Goal: Information Seeking & Learning: Learn about a topic

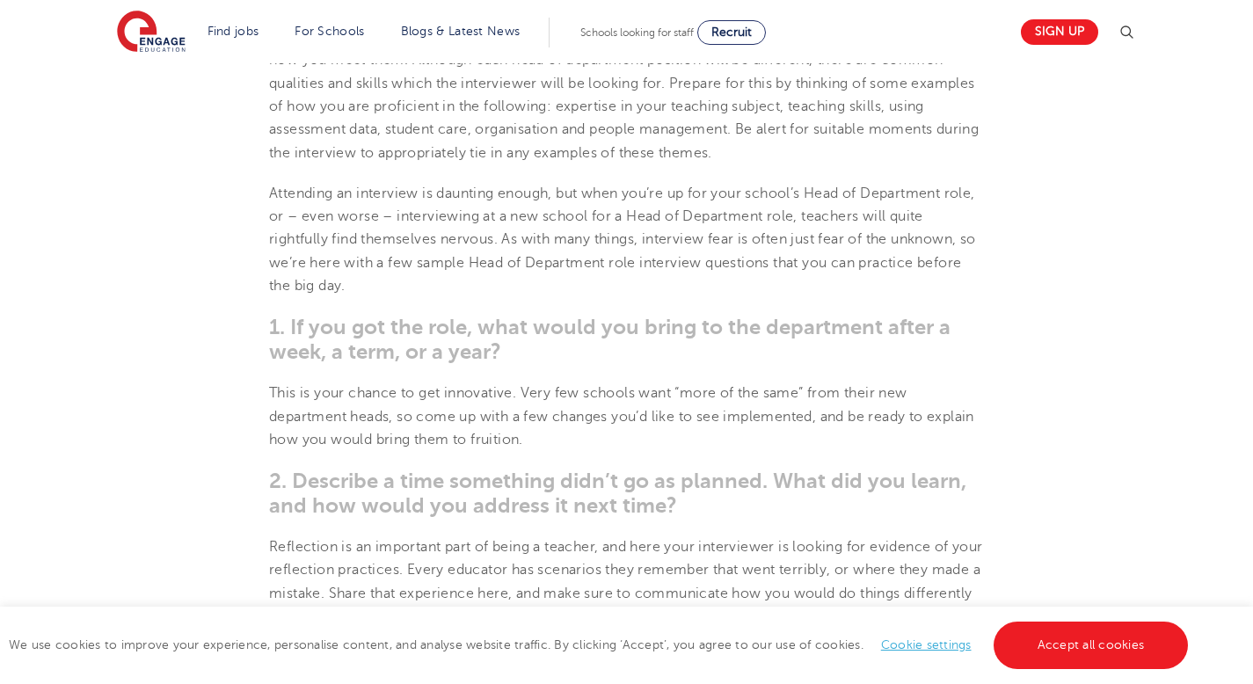
scroll to position [811, 0]
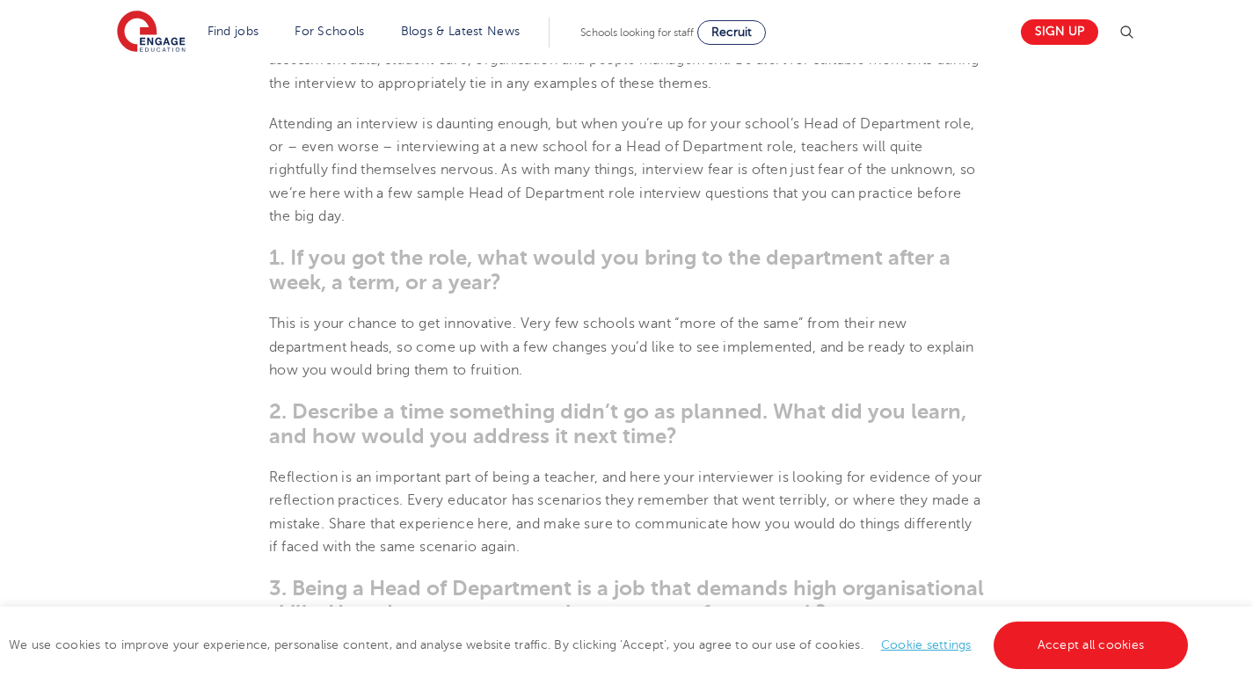
click at [340, 284] on span "1. If you got the role, what would you bring to the department after a week, a …" at bounding box center [609, 269] width 681 height 49
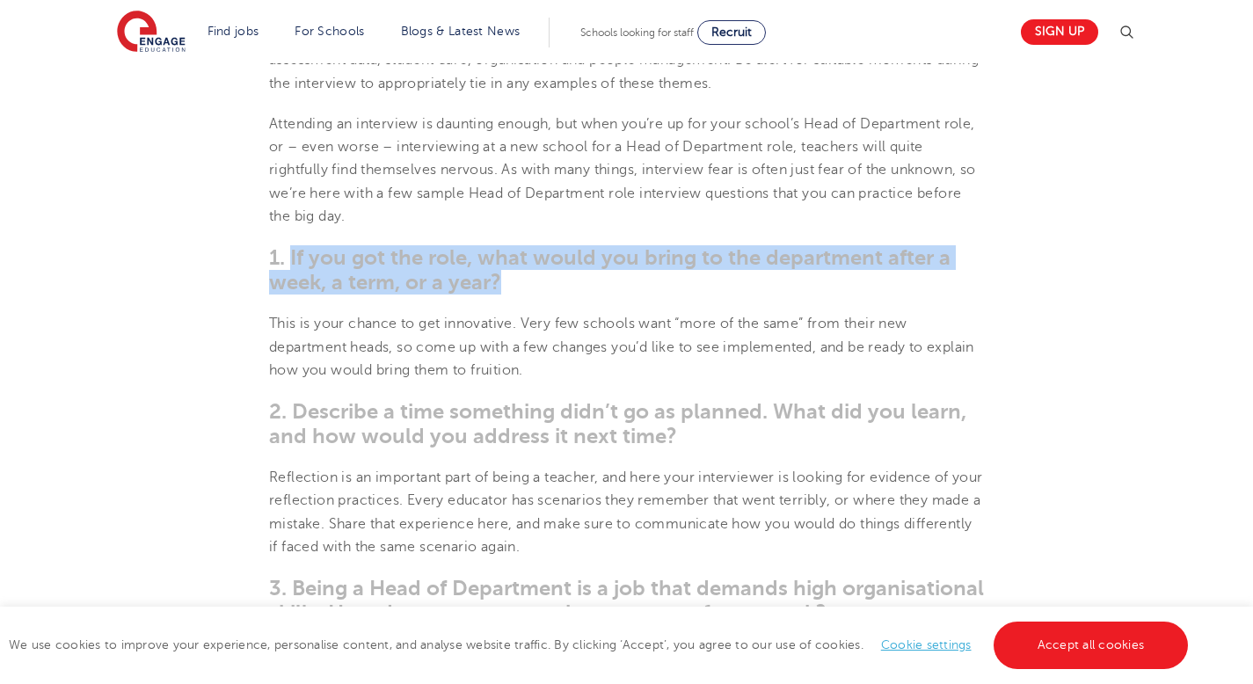
drag, startPoint x: 293, startPoint y: 258, endPoint x: 577, endPoint y: 284, distance: 285.1
click at [577, 284] on h3 "1. If you got the role, what would you bring to the department after a week, a …" at bounding box center [626, 269] width 715 height 49
copy span "If you got the role, what would you bring to the department after a week, a ter…"
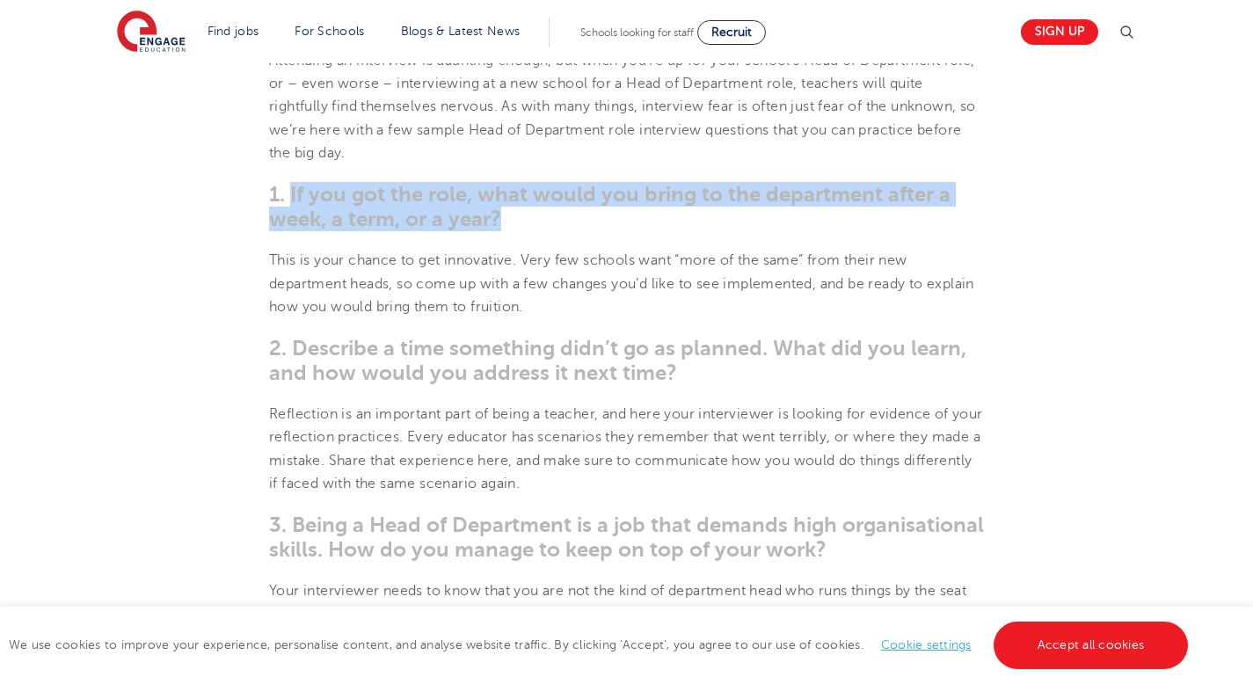
scroll to position [872, 0]
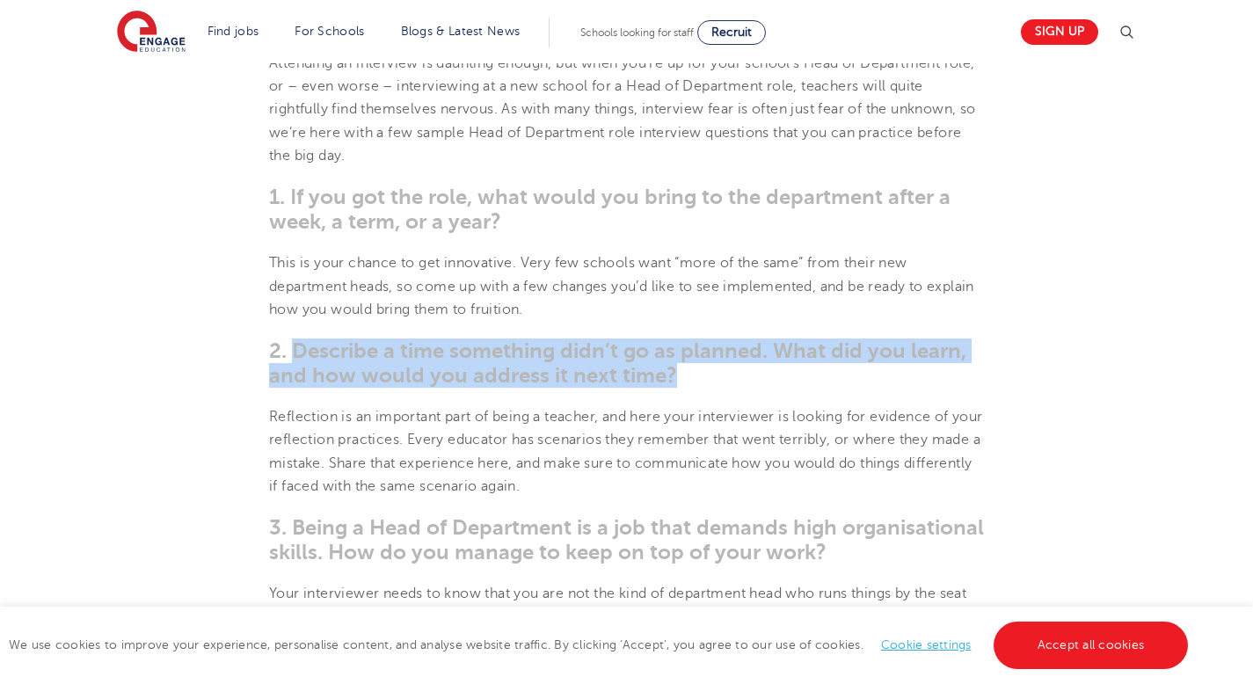
drag, startPoint x: 294, startPoint y: 345, endPoint x: 668, endPoint y: 373, distance: 375.5
click at [668, 374] on span "2. Describe a time something didn’t go as planned. What did you learn, and how …" at bounding box center [617, 362] width 697 height 49
copy span "Describe a time something didn’t go as planned. What did you learn, and how wou…"
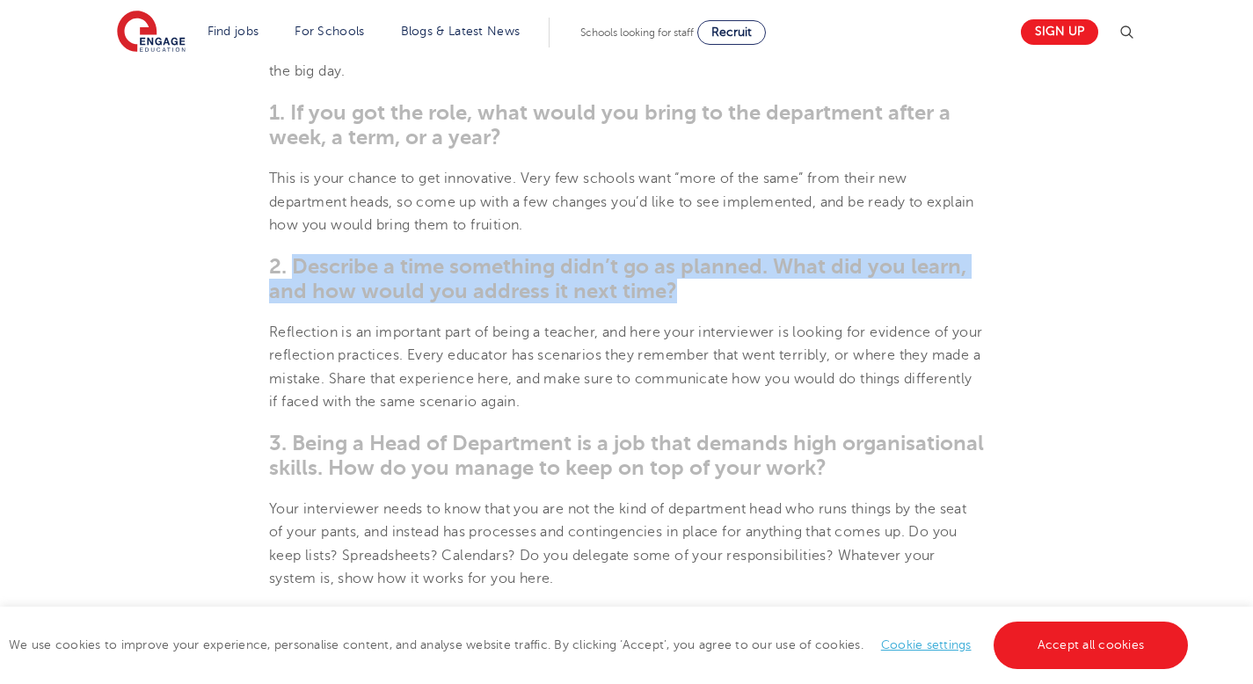
scroll to position [1069, 0]
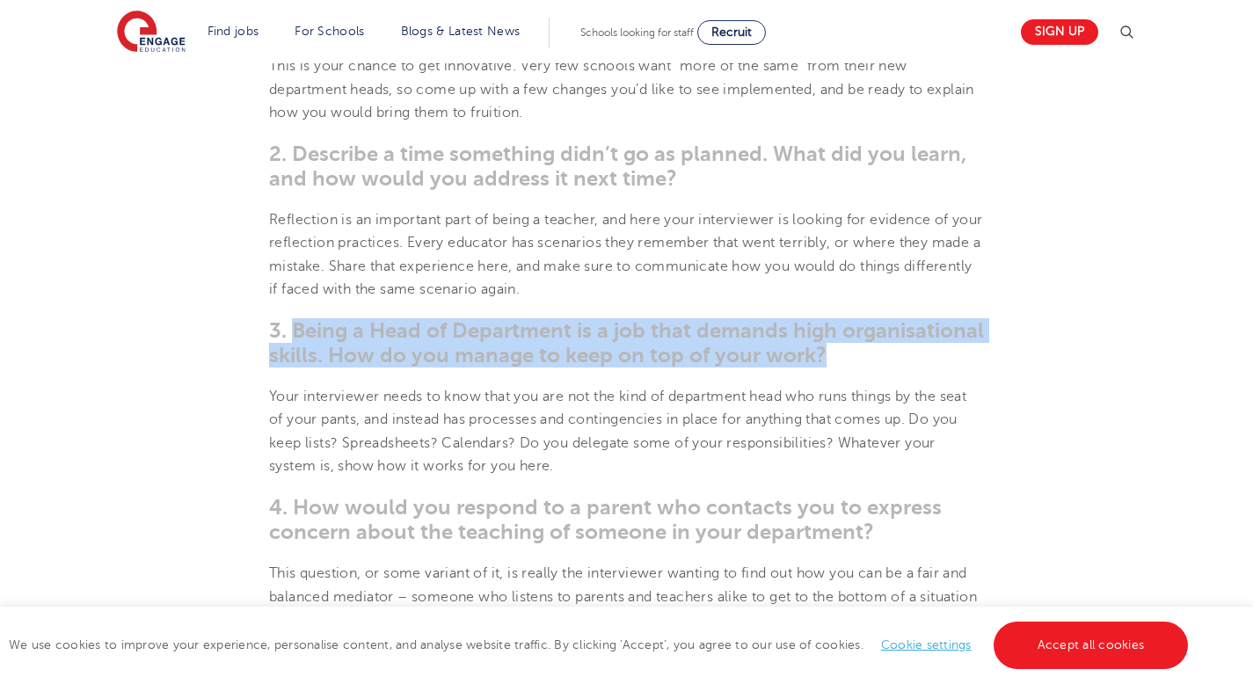
drag, startPoint x: 294, startPoint y: 329, endPoint x: 933, endPoint y: 382, distance: 641.3
click at [933, 382] on section "[DATE] Head of Department Interview Questions How to prepare answers for head o…" at bounding box center [626, 630] width 1066 height 2429
copy span "Being a Head of Department is a job that demands high organisational skills. Ho…"
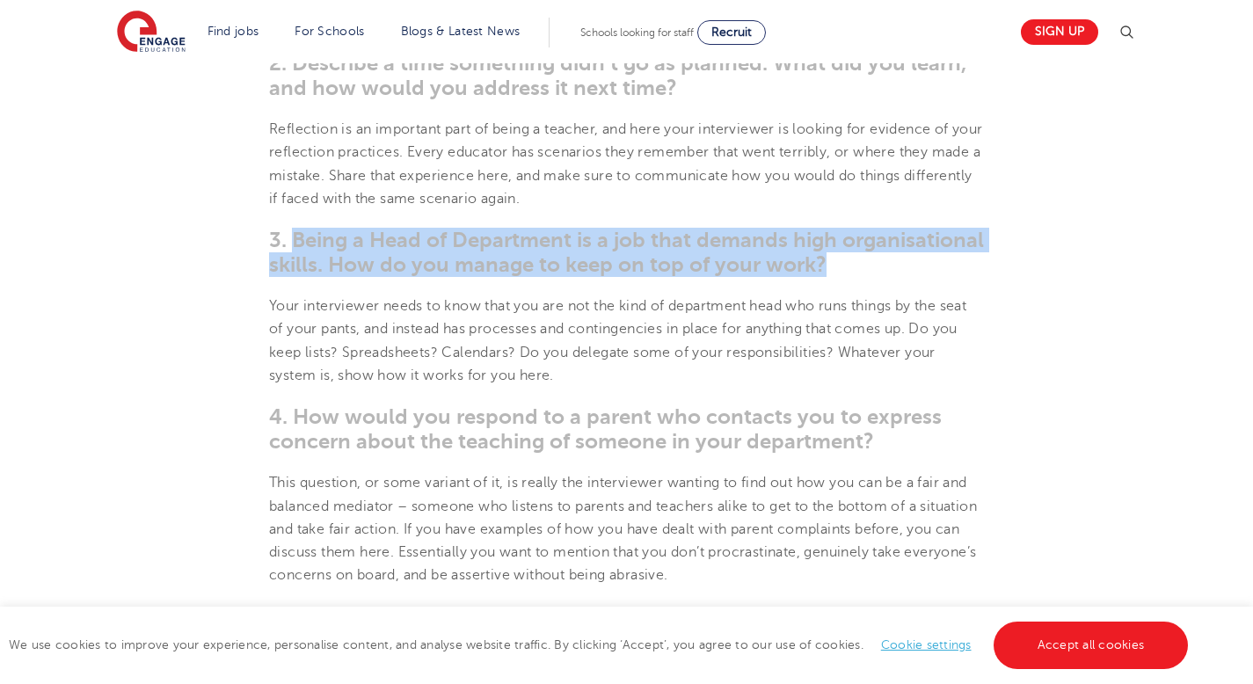
scroll to position [1285, 0]
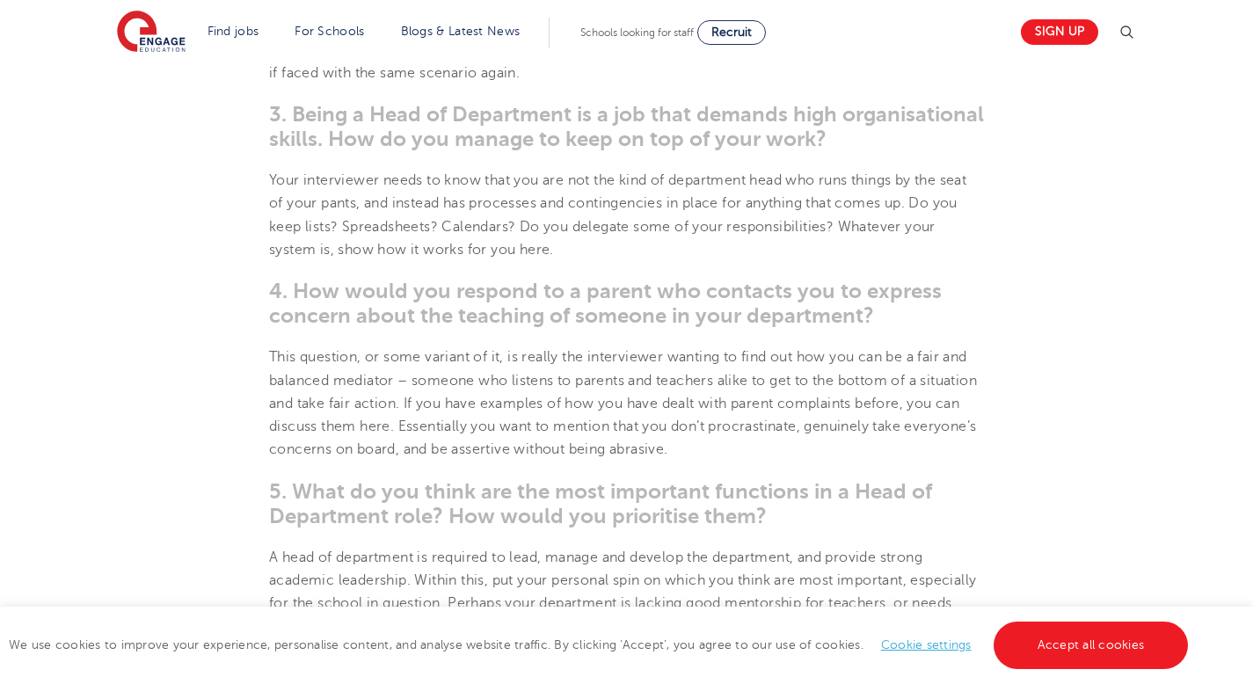
click at [650, 313] on span "4. How would you respond to a parent who contacts you to express concern about …" at bounding box center [605, 303] width 672 height 49
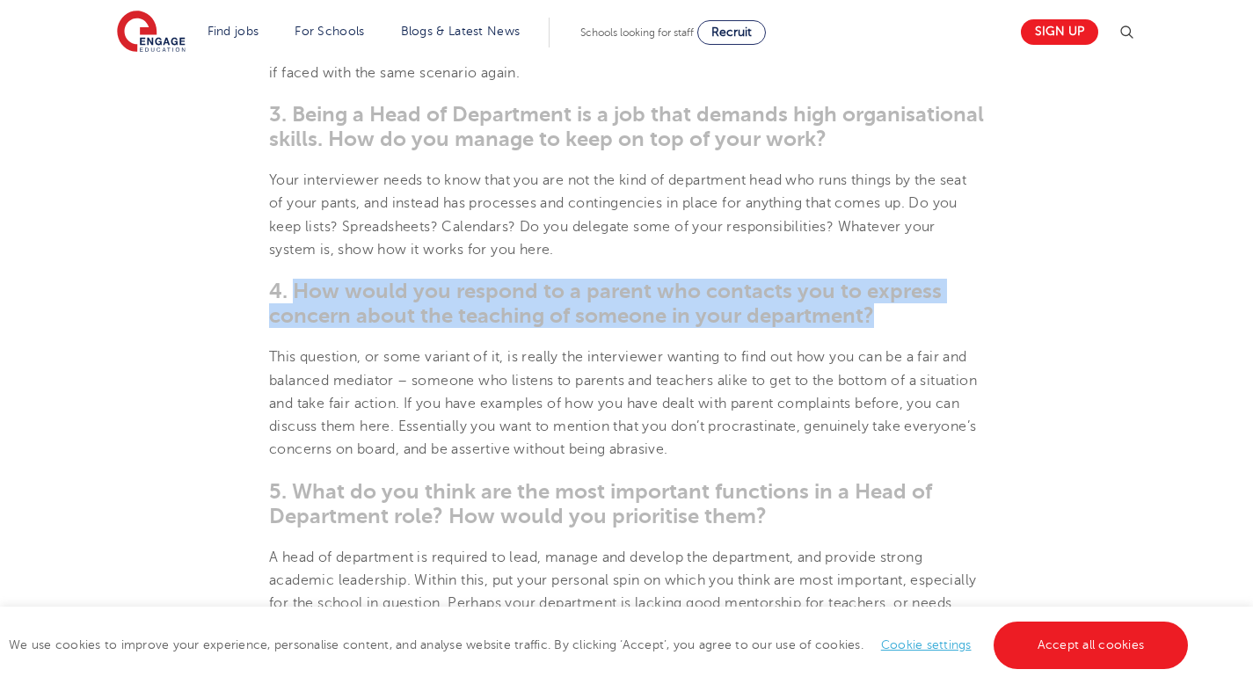
drag, startPoint x: 295, startPoint y: 291, endPoint x: 890, endPoint y: 323, distance: 596.0
click at [890, 323] on h3 "4. How would you respond to a parent who contacts you to express concern about …" at bounding box center [626, 303] width 715 height 49
copy span "How would you respond to a parent who contacts you to express concern about the…"
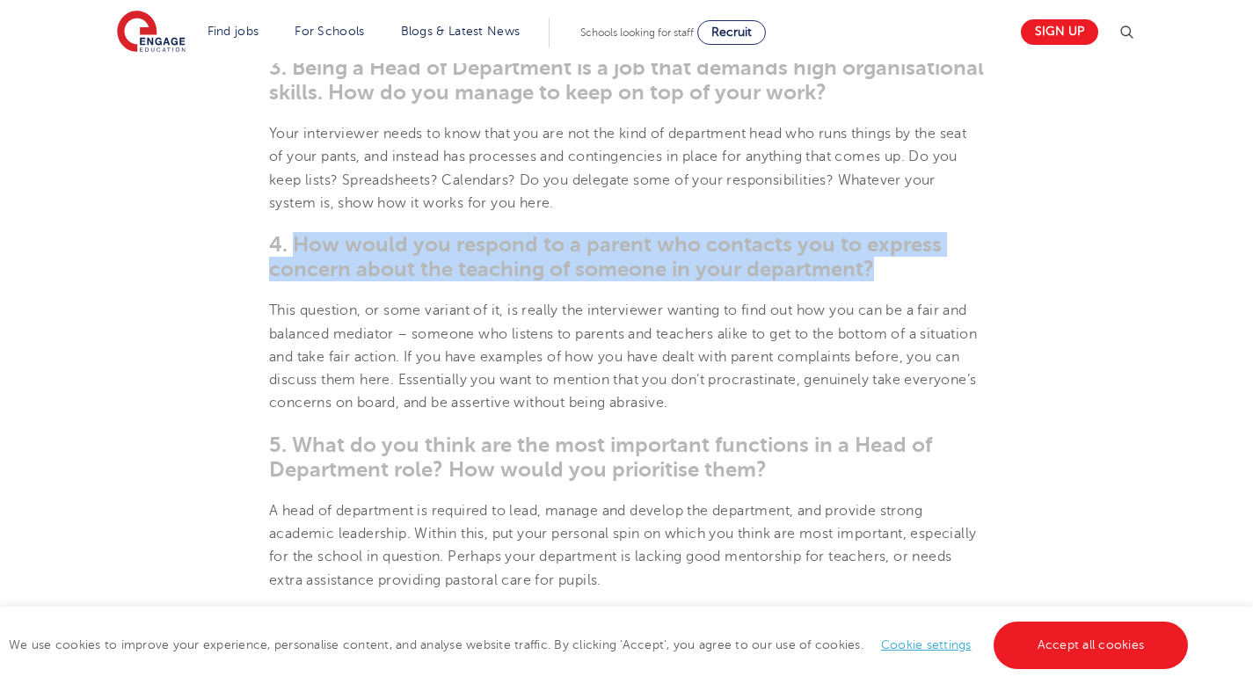
scroll to position [1440, 0]
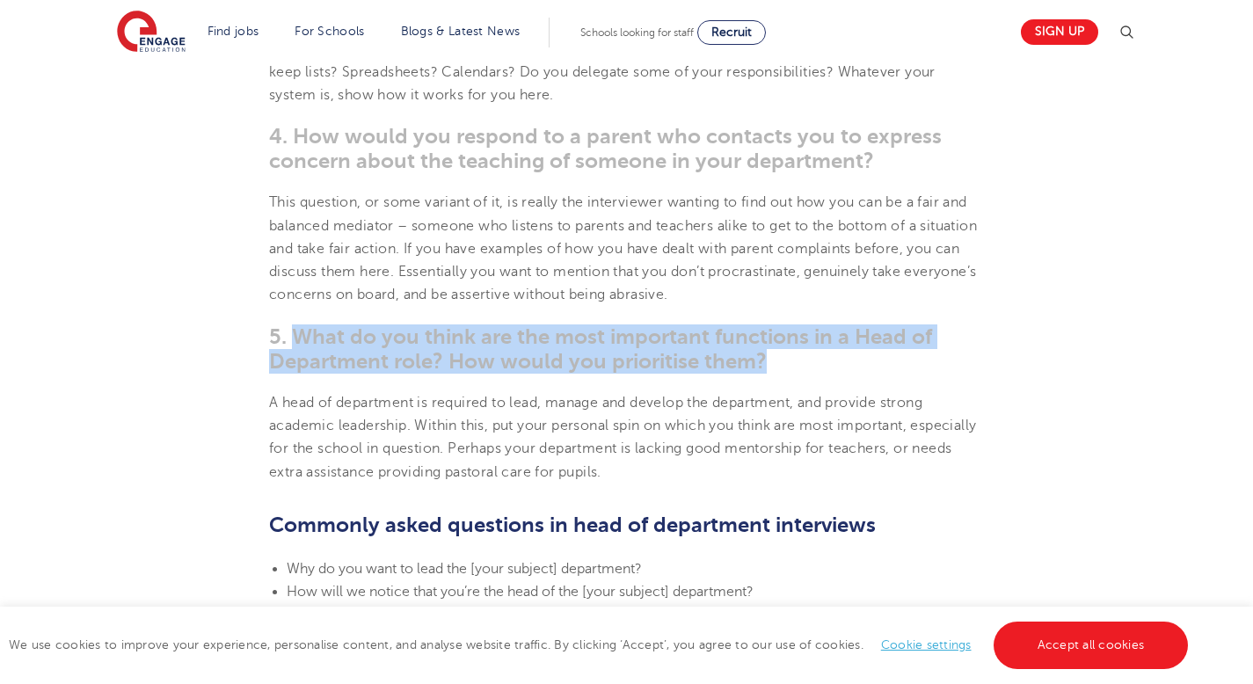
drag, startPoint x: 294, startPoint y: 333, endPoint x: 773, endPoint y: 366, distance: 480.2
click at [773, 366] on h3 "5. What do you think are the most important functions in a Head of Department r…" at bounding box center [626, 348] width 715 height 49
copy span "What do you think are the most important functions in a Head of Department role…"
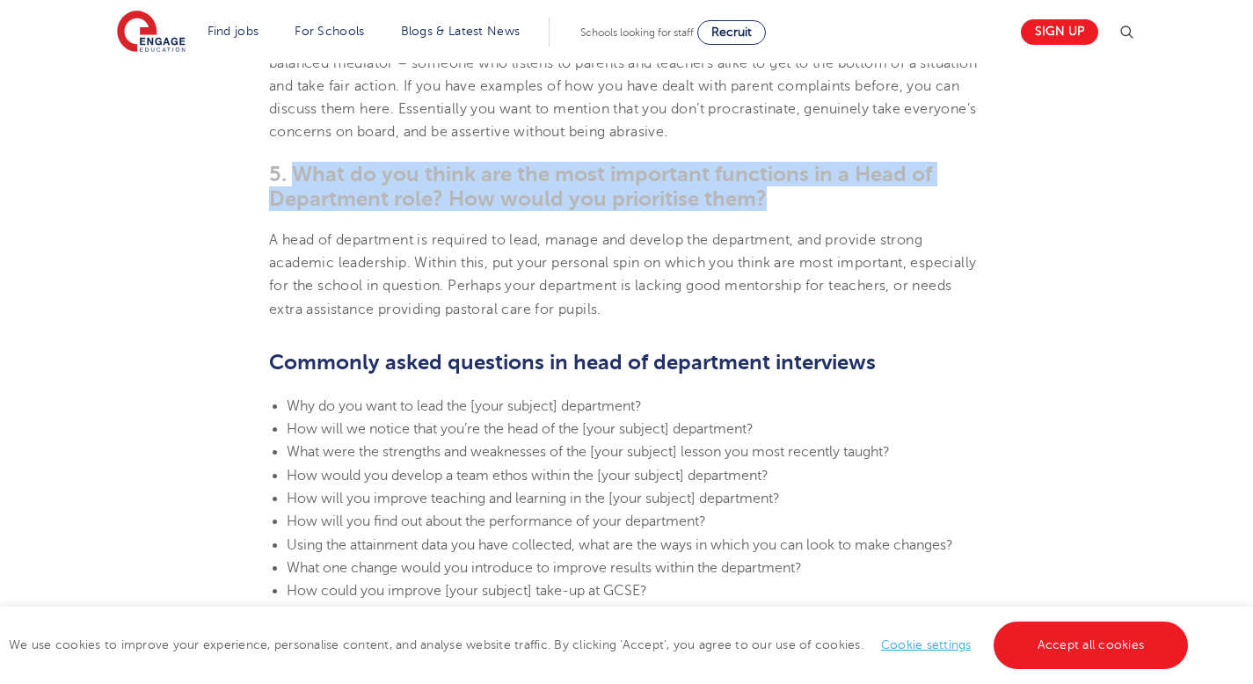
scroll to position [1809, 0]
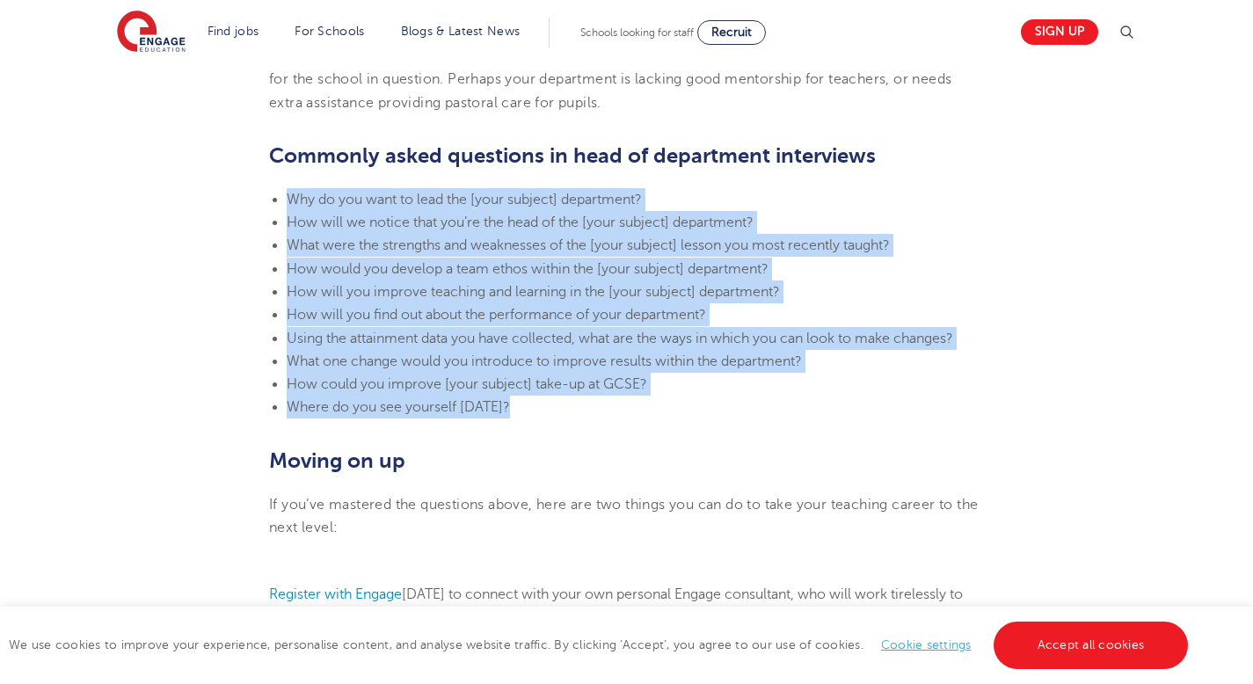
drag, startPoint x: 291, startPoint y: 200, endPoint x: 601, endPoint y: 433, distance: 388.0
copy ul "Why do you want to lead the [your subject] department? How will we notice that …"
